Goal: Navigation & Orientation: Find specific page/section

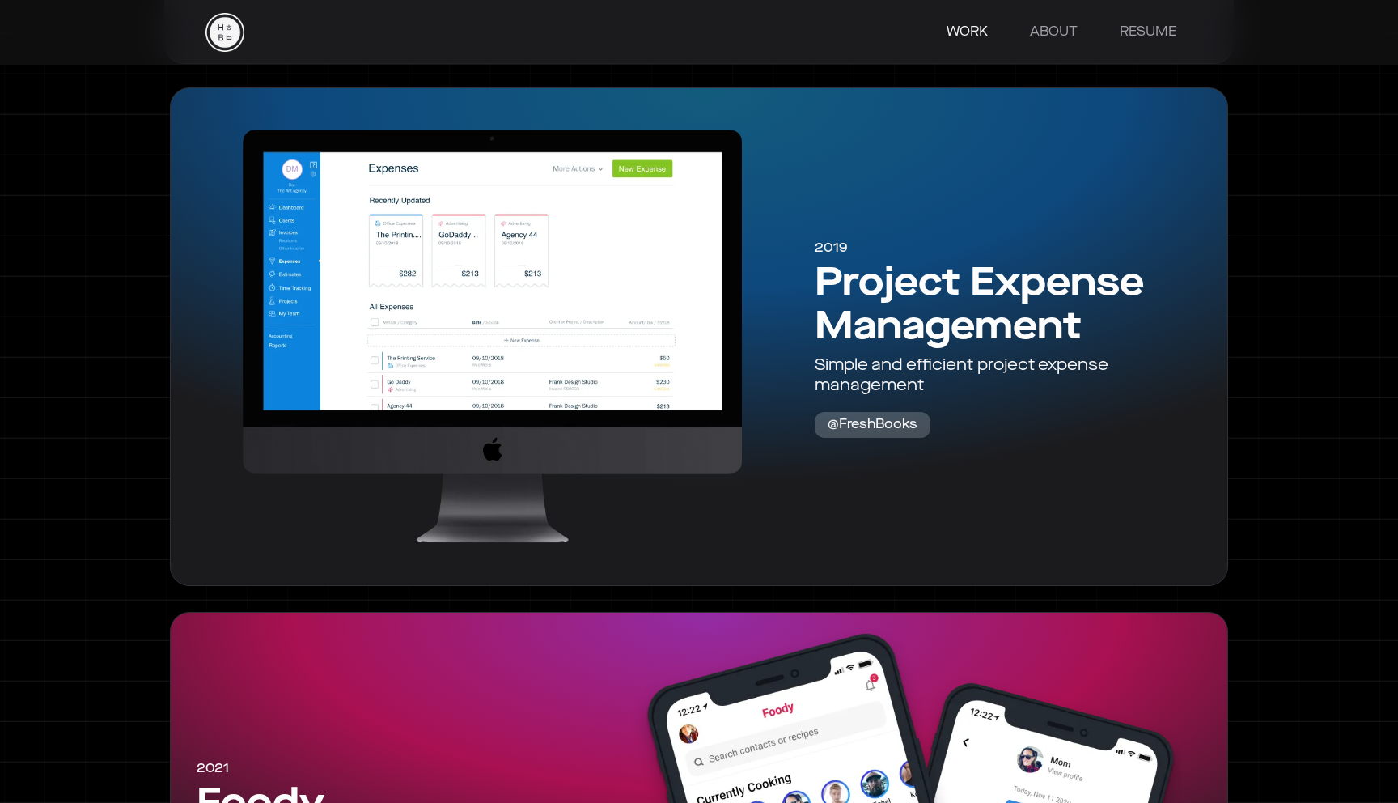
scroll to position [1982, 0]
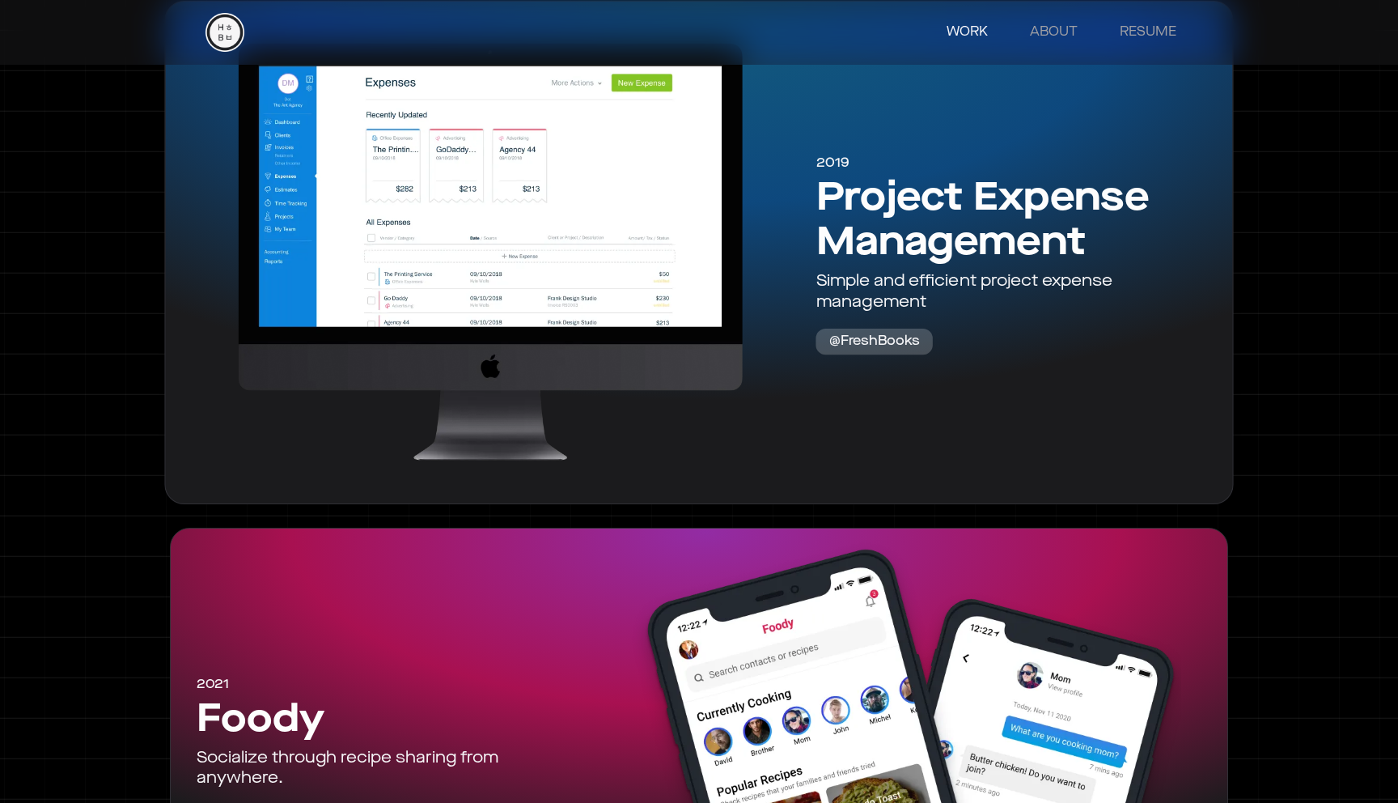
click at [696, 339] on div at bounding box center [491, 253] width 625 height 450
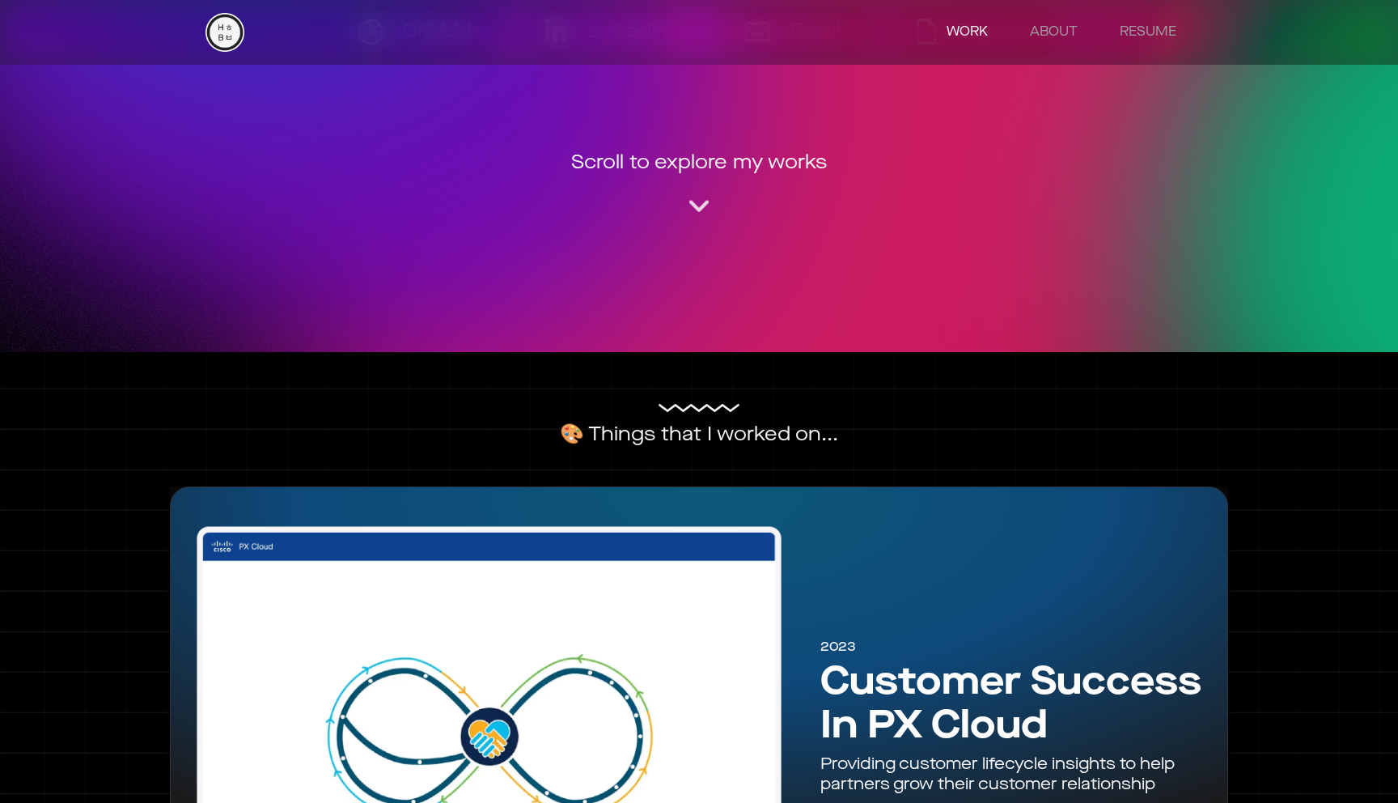
scroll to position [369, 0]
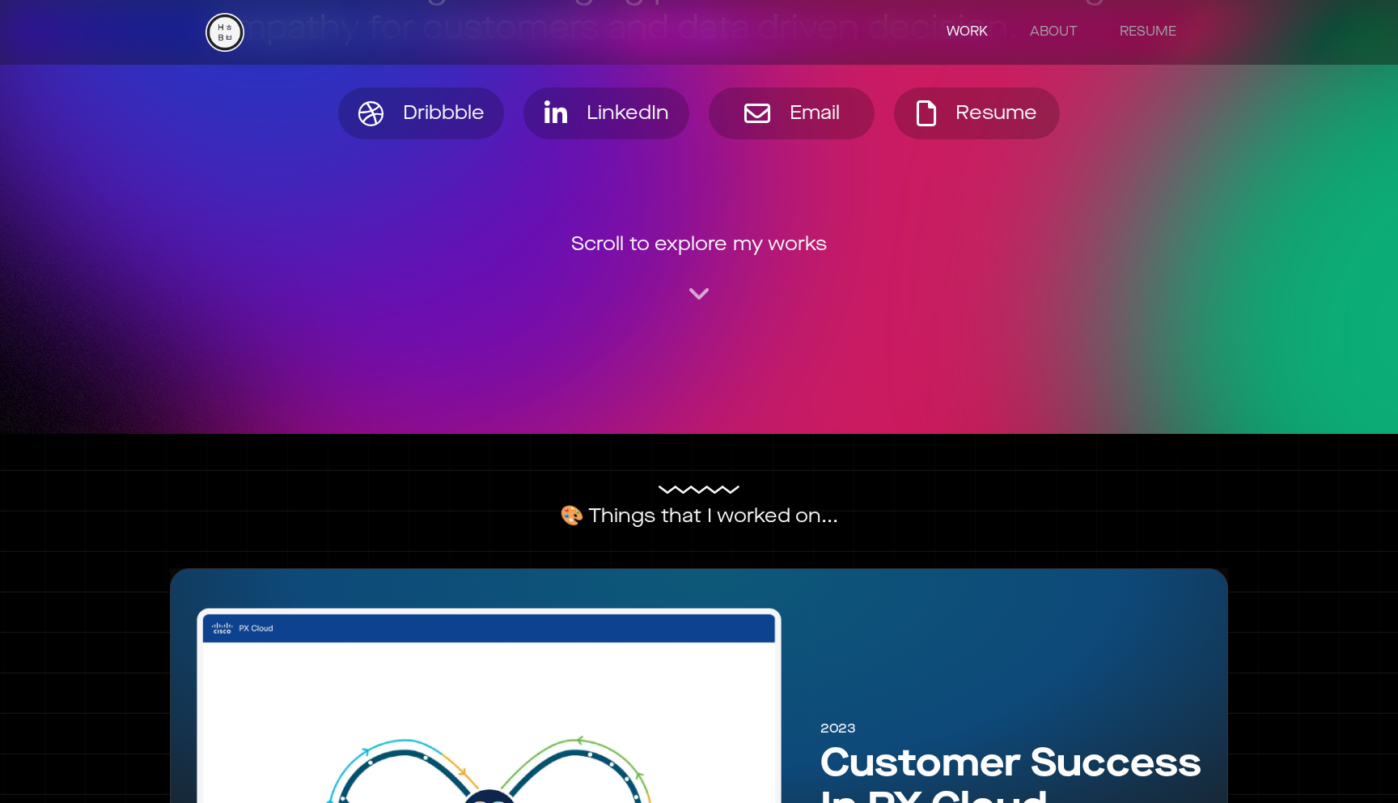
click at [1070, 52] on div "WORK ABOUT RESUME" at bounding box center [699, 32] width 987 height 65
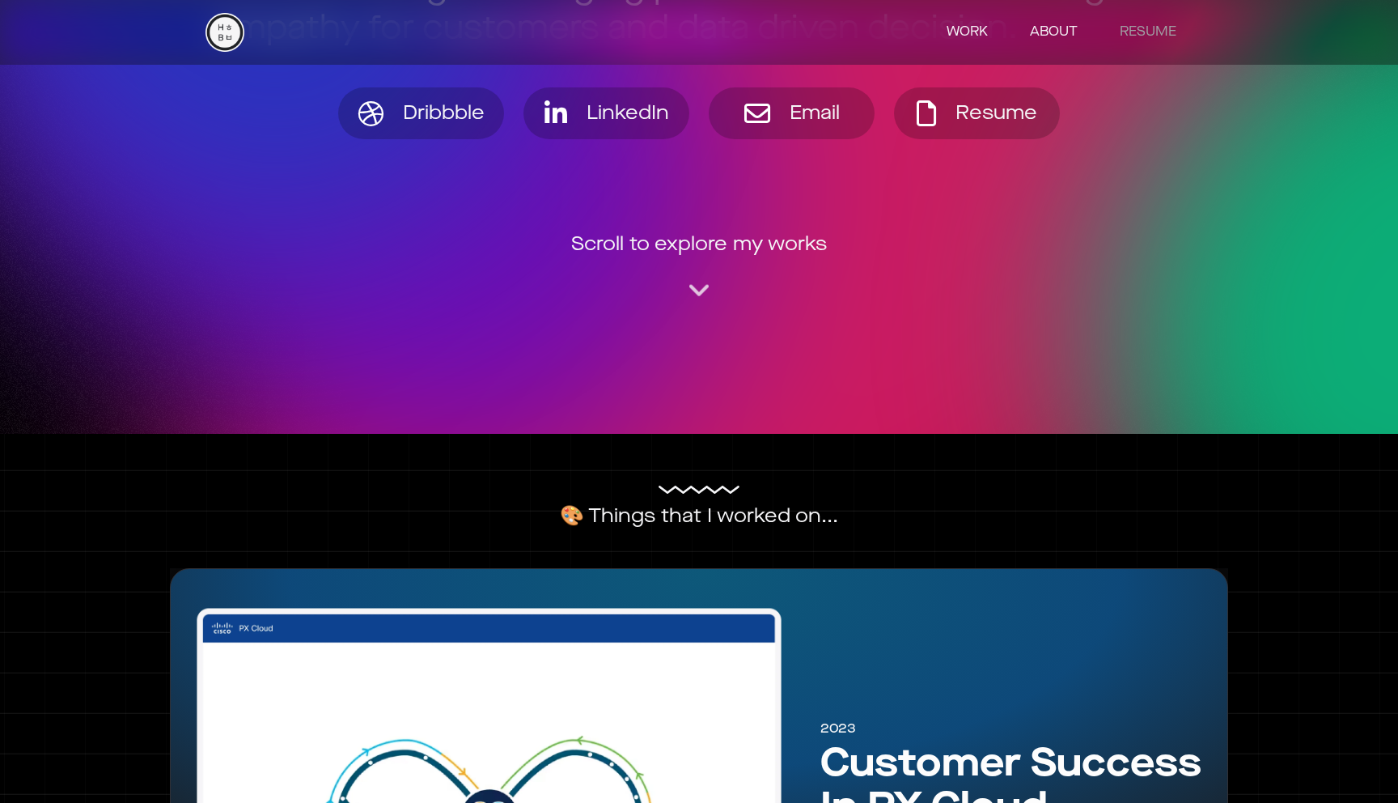
click at [1068, 40] on link "ABOUT" at bounding box center [1054, 32] width 80 height 32
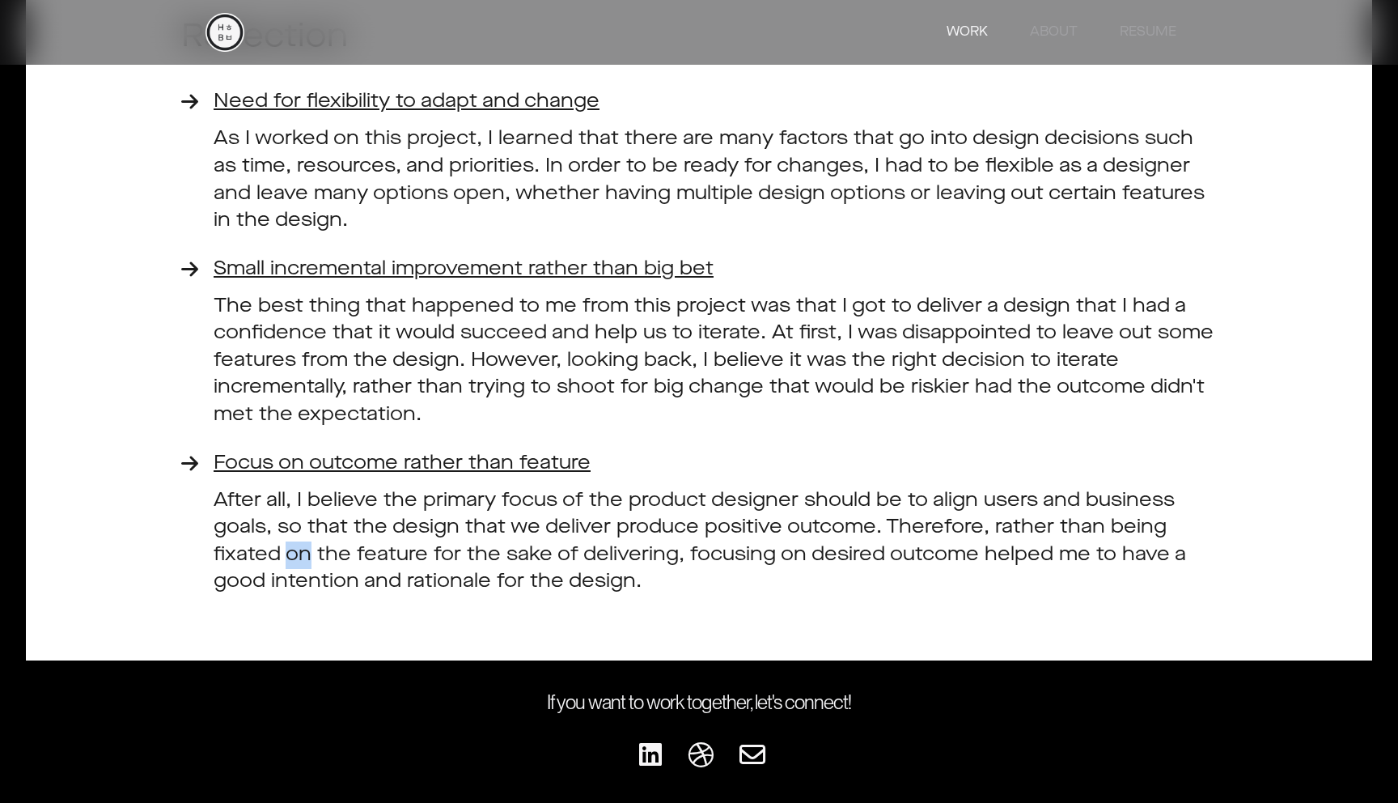
scroll to position [11789, 0]
